Goal: Navigation & Orientation: Understand site structure

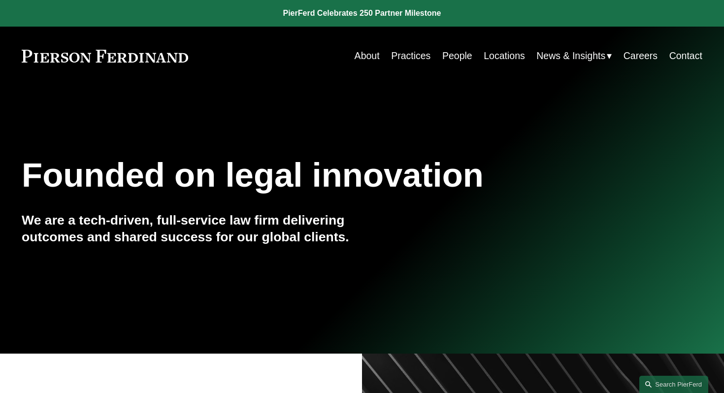
click at [413, 62] on link "Practices" at bounding box center [410, 55] width 39 height 19
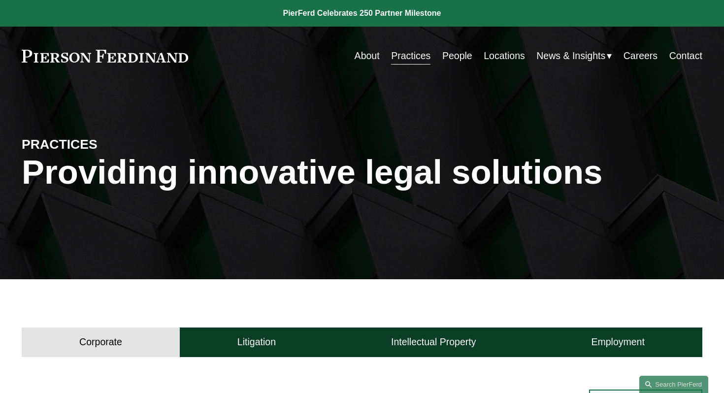
click at [454, 48] on link "People" at bounding box center [458, 55] width 30 height 19
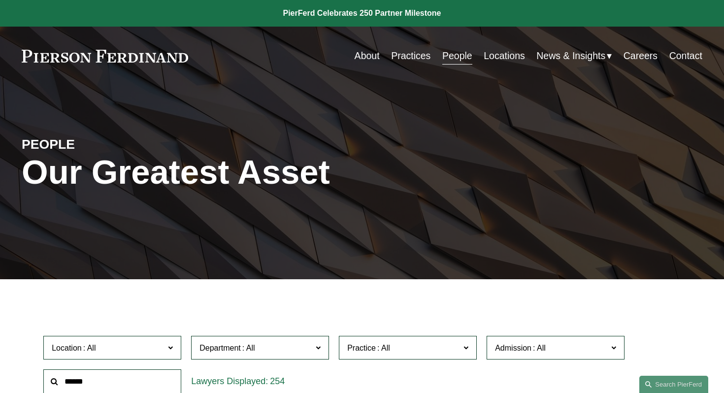
click at [514, 56] on link "Locations" at bounding box center [504, 55] width 41 height 19
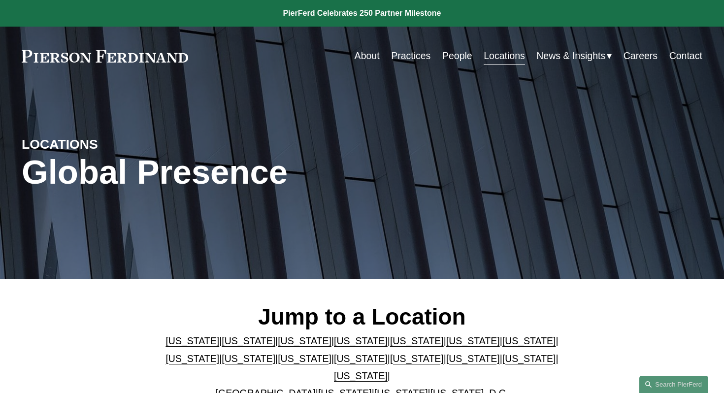
click at [569, 51] on span "News & Insights" at bounding box center [571, 55] width 69 height 17
click at [0, 0] on div "News" at bounding box center [0, 0] width 0 height 0
click at [426, 16] on link at bounding box center [362, 13] width 724 height 27
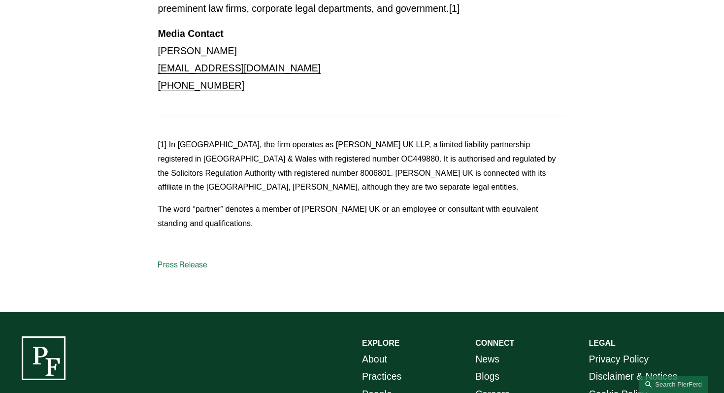
scroll to position [1321, 0]
